Goal: Find specific page/section: Find specific page/section

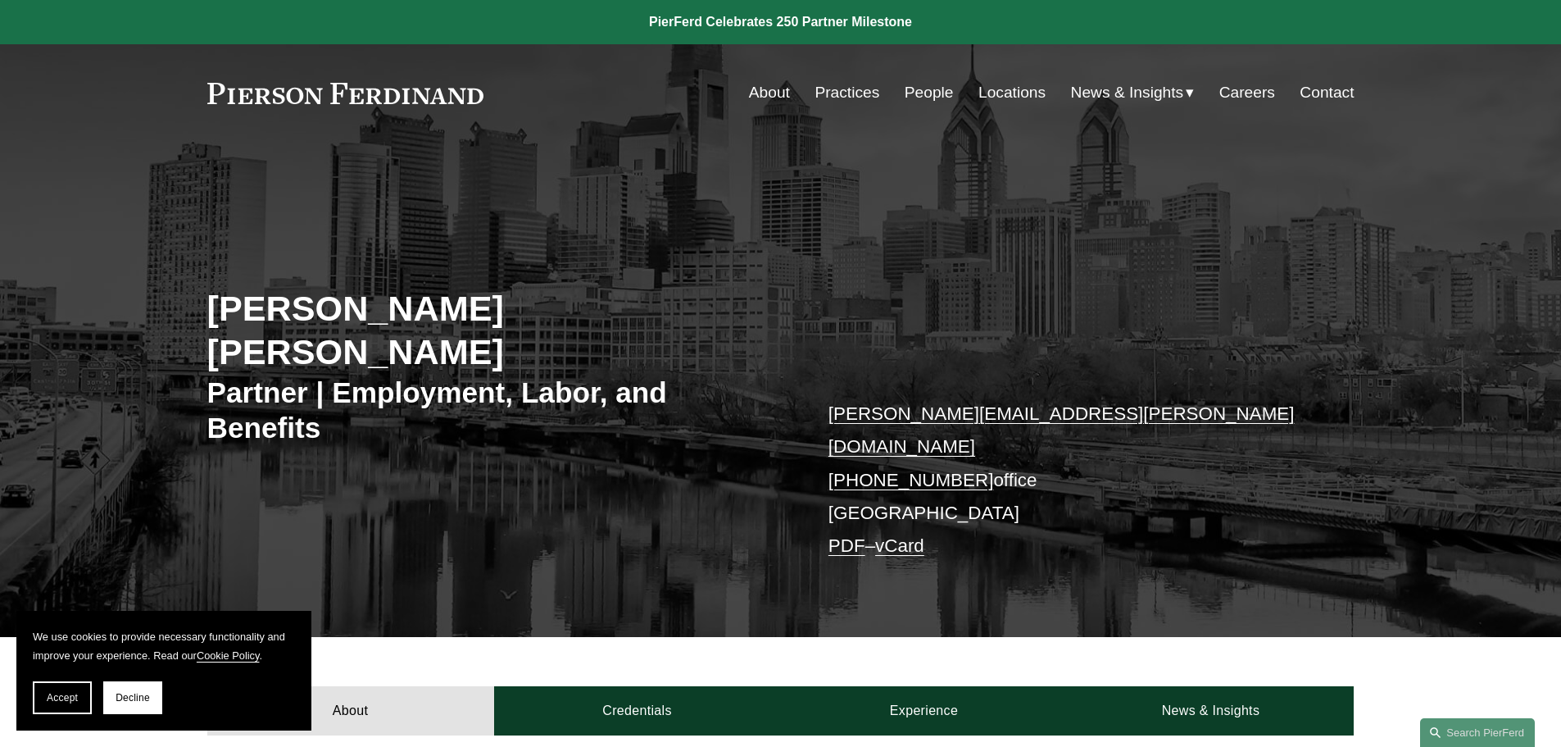
click at [934, 92] on link "People" at bounding box center [929, 92] width 49 height 31
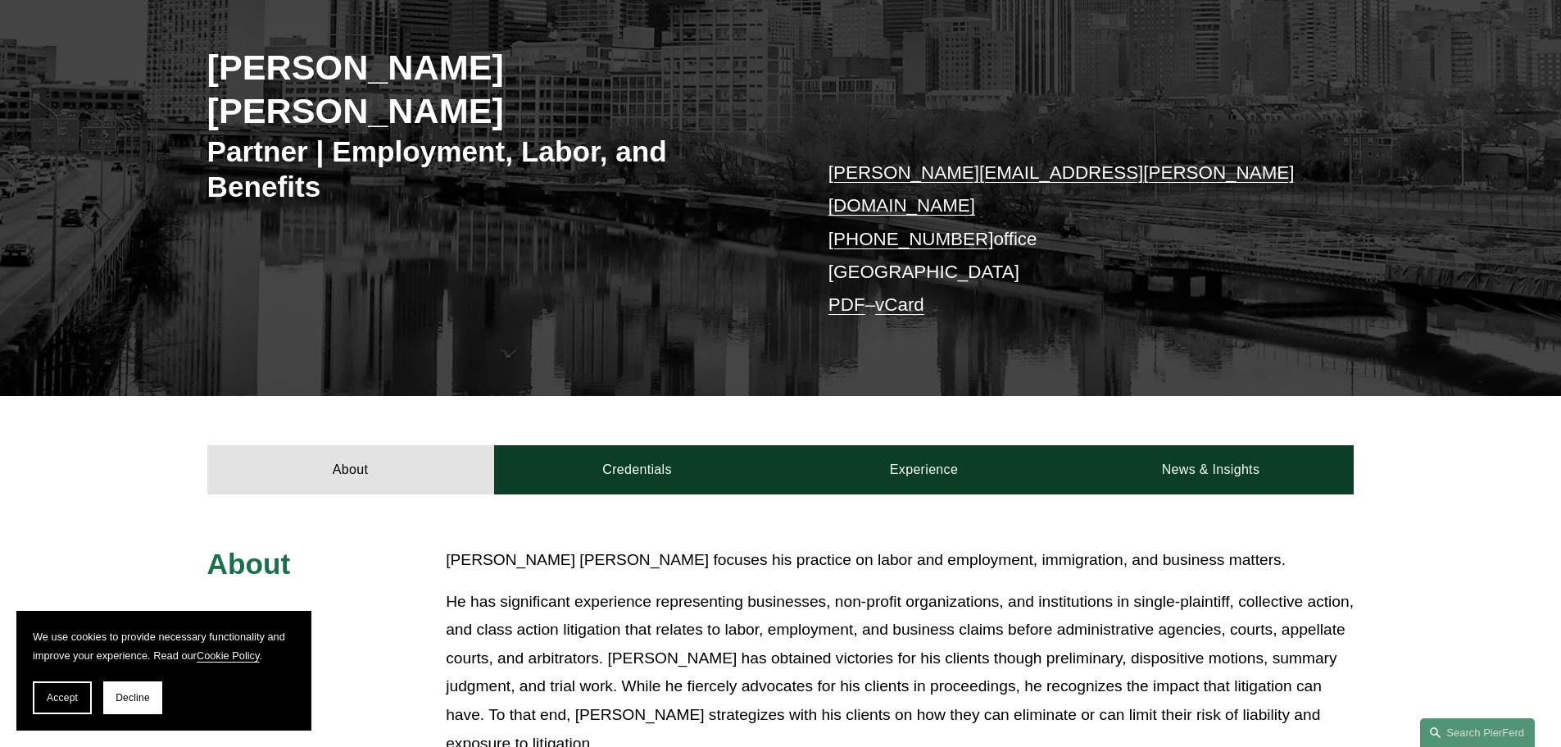
scroll to position [492, 0]
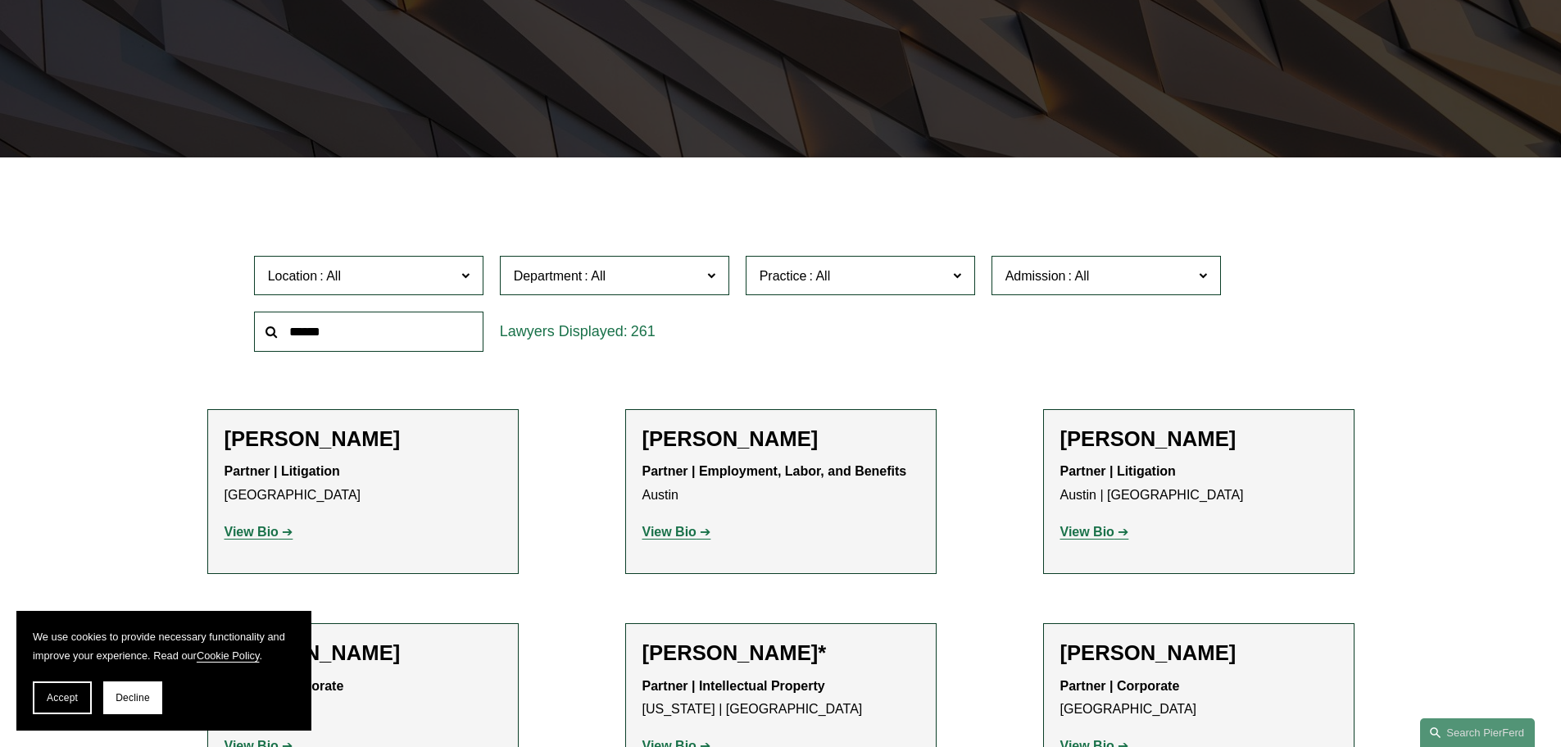
scroll to position [574, 0]
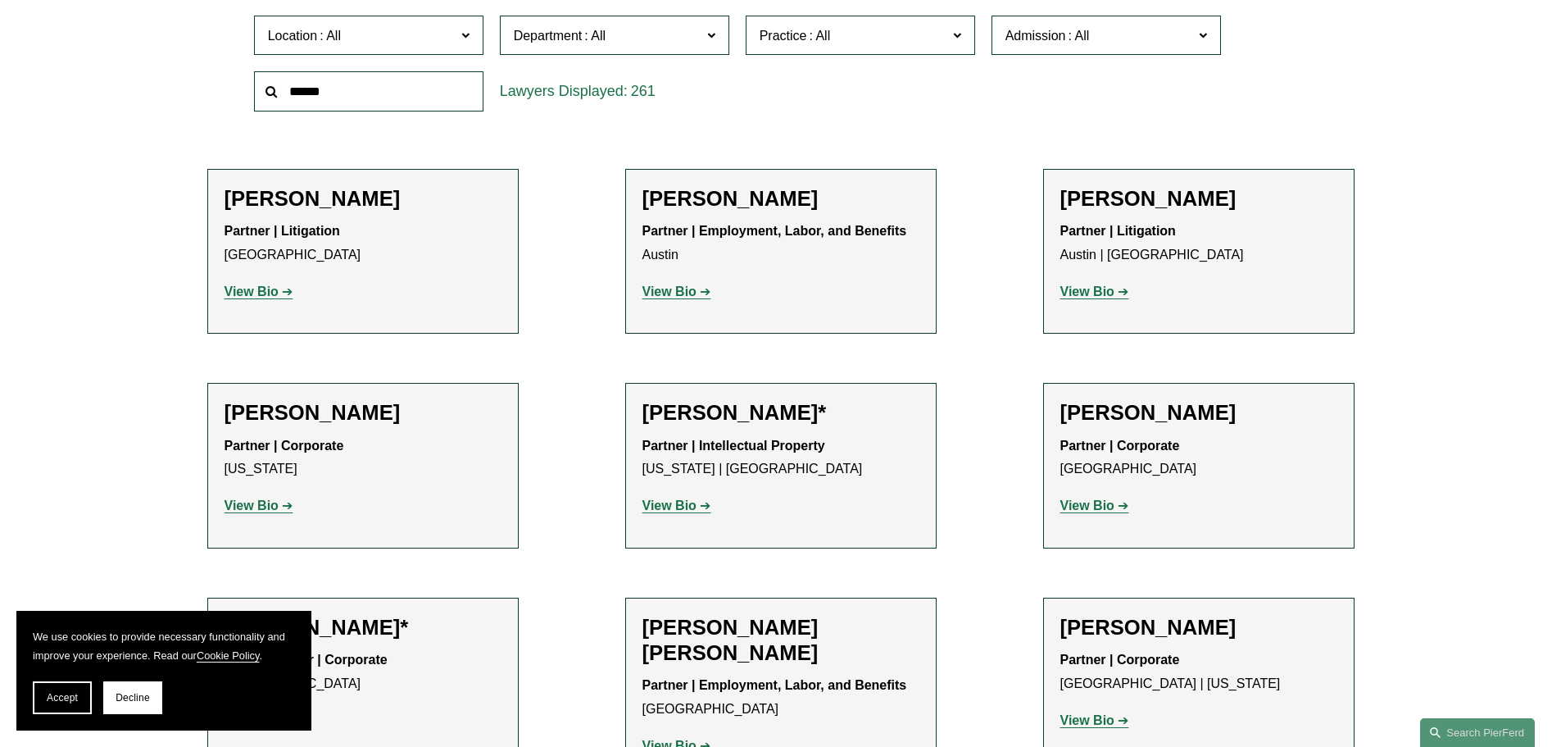
click at [692, 293] on strong "View Bio" at bounding box center [670, 291] width 54 height 14
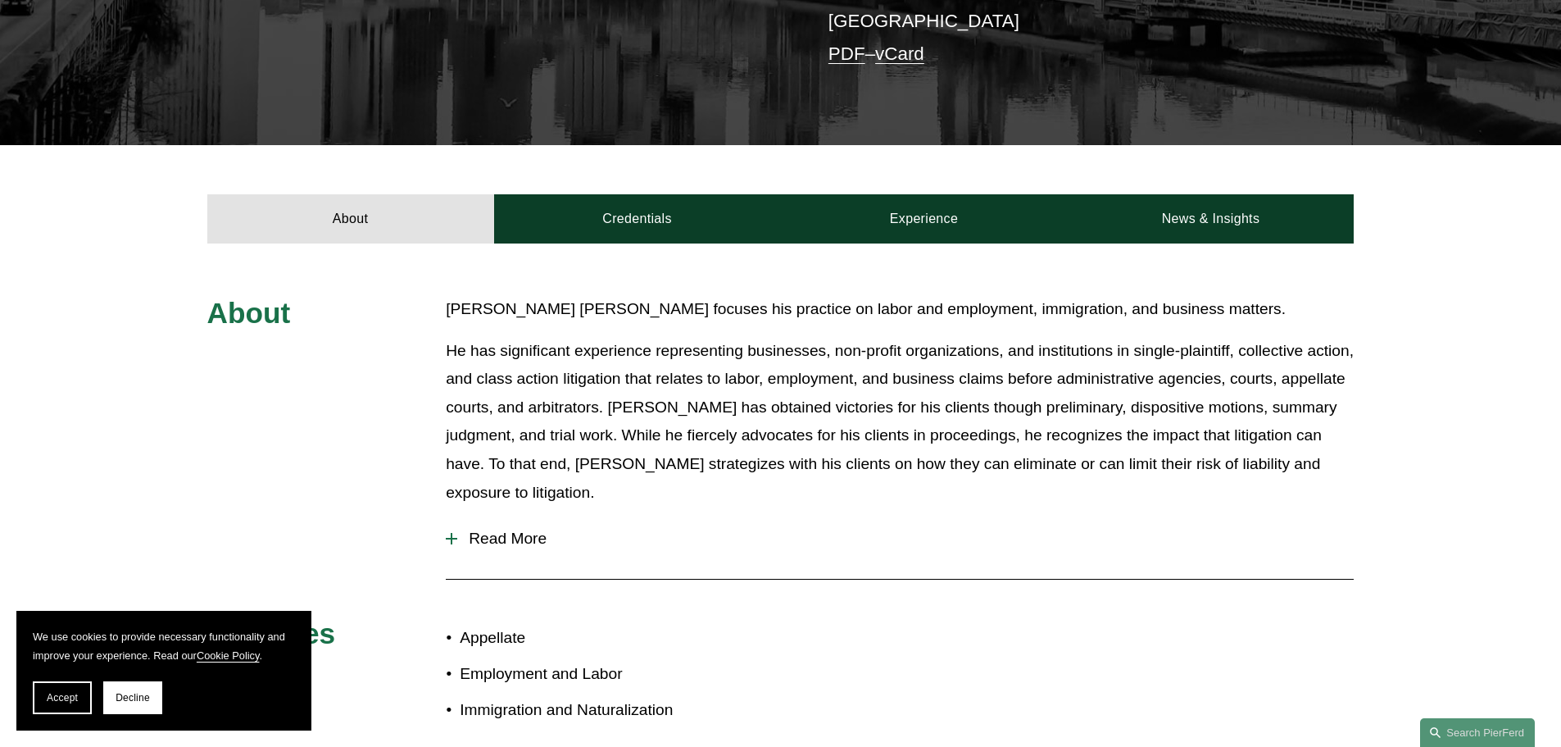
scroll to position [858, 0]
